Goal: Information Seeking & Learning: Understand process/instructions

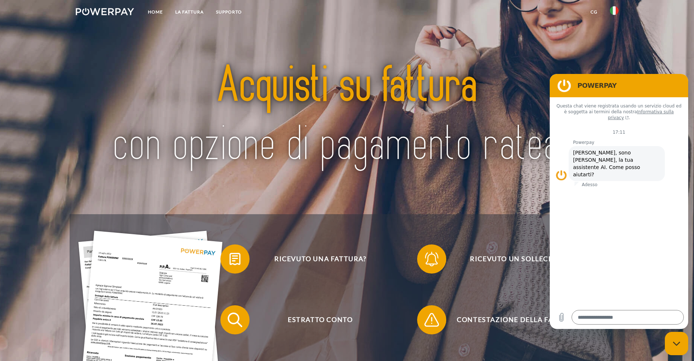
click at [567, 88] on figure at bounding box center [564, 85] width 15 height 15
click at [594, 11] on link "CG" at bounding box center [593, 11] width 19 height 13
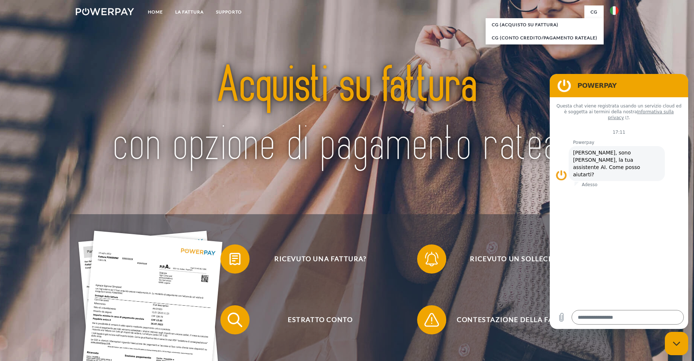
click at [527, 60] on img at bounding box center [346, 115] width 489 height 159
click at [189, 10] on link "LA FATTURA" at bounding box center [189, 11] width 41 height 13
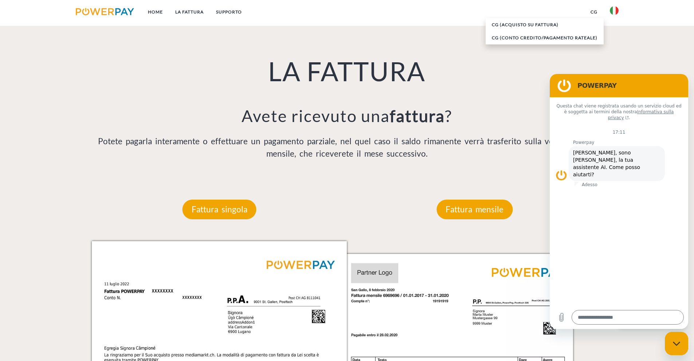
scroll to position [481, 0]
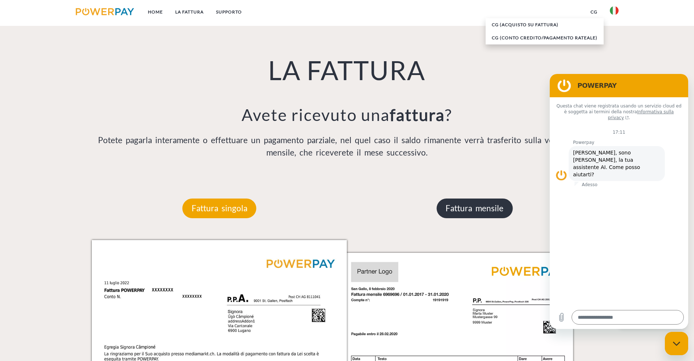
click at [482, 209] on p "Fattura mensile" at bounding box center [474, 208] width 76 height 20
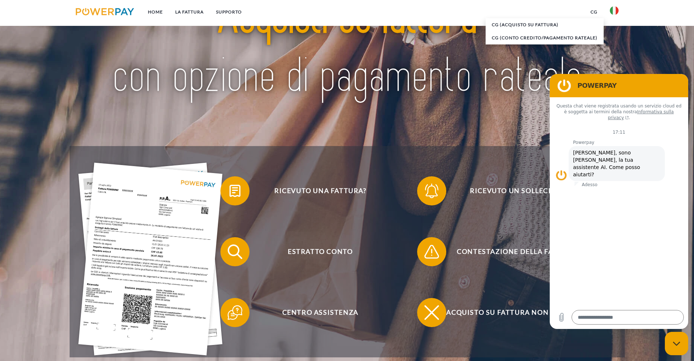
scroll to position [80, 0]
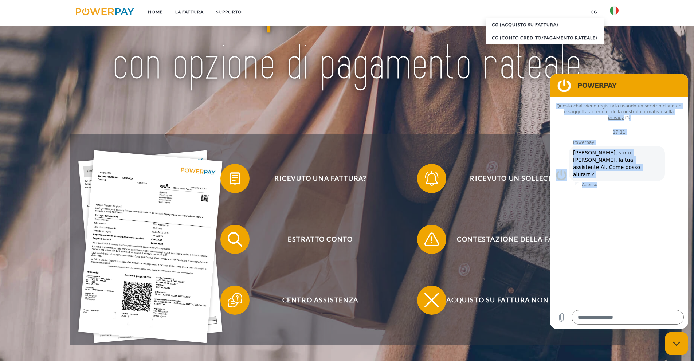
drag, startPoint x: 631, startPoint y: 79, endPoint x: 611, endPoint y: 179, distance: 102.1
click at [610, 179] on div "POWERPAY Questa chat viene registrata usando un servizio cloud ed è soggetta ai…" at bounding box center [618, 201] width 138 height 255
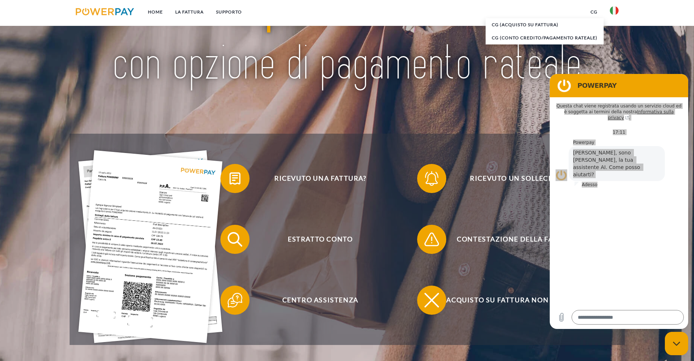
drag, startPoint x: 525, startPoint y: 330, endPoint x: 523, endPoint y: 324, distance: 6.6
click at [525, 328] on div "Acquisto su fattura non possibile" at bounding box center [511, 300] width 197 height 61
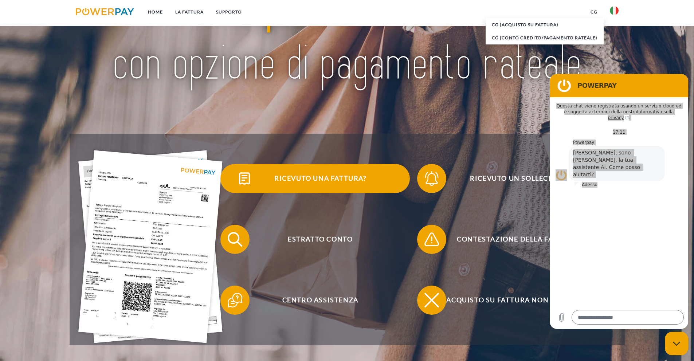
click at [341, 179] on span "Ricevuto una fattura?" at bounding box center [320, 178] width 178 height 29
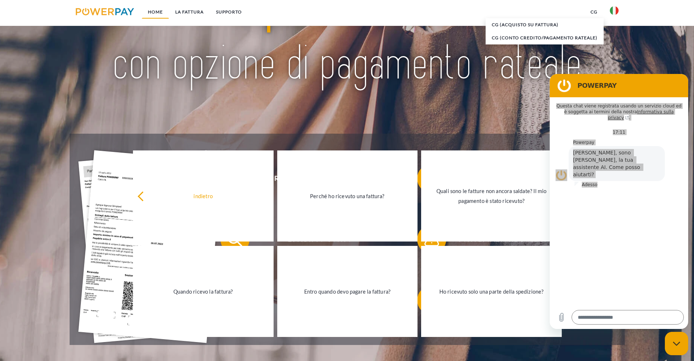
click at [160, 12] on link "Home" at bounding box center [155, 11] width 27 height 13
